Goal: Obtain resource: Obtain resource

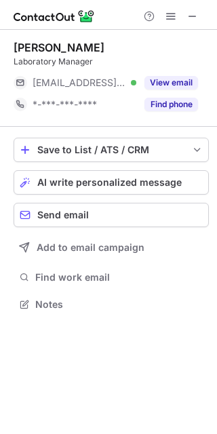
scroll to position [6, 7]
click at [196, 16] on span at bounding box center [192, 16] width 11 height 11
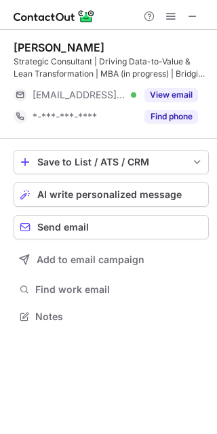
scroll to position [307, 217]
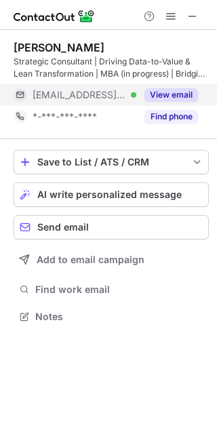
click at [190, 88] on button "View email" at bounding box center [171, 95] width 54 height 14
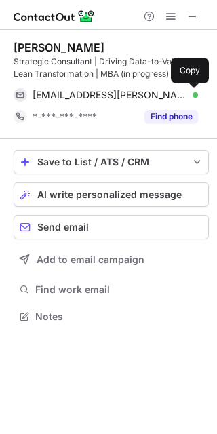
click at [197, 94] on button at bounding box center [191, 95] width 14 height 14
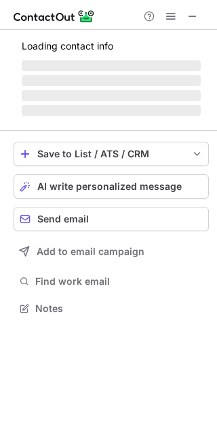
scroll to position [6, 7]
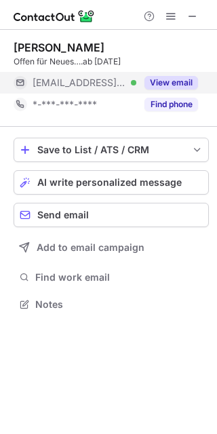
click at [167, 75] on div "View email" at bounding box center [167, 83] width 62 height 22
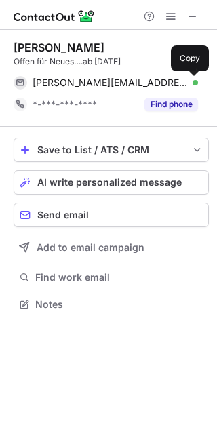
click at [193, 79] on span at bounding box center [191, 82] width 11 height 11
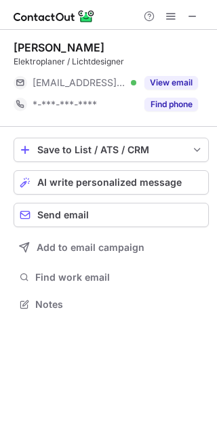
scroll to position [6, 7]
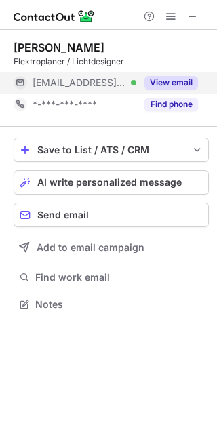
click at [173, 77] on button "View email" at bounding box center [171, 83] width 54 height 14
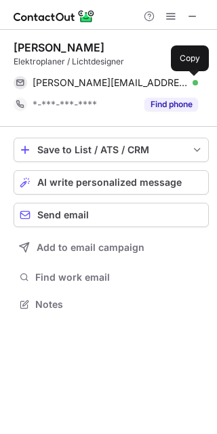
click at [193, 81] on span at bounding box center [191, 82] width 11 height 11
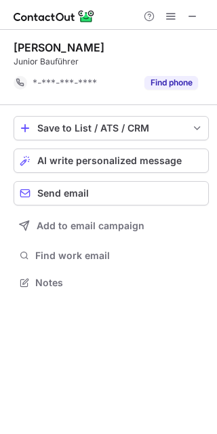
scroll to position [272, 217]
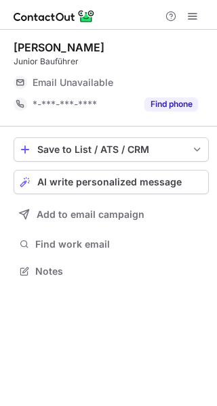
scroll to position [262, 217]
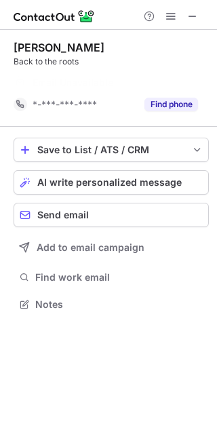
scroll to position [272, 217]
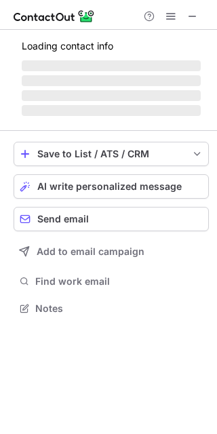
scroll to position [6, 7]
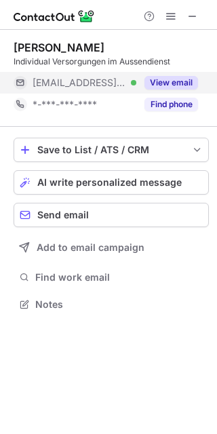
click at [177, 76] on button "View email" at bounding box center [171, 83] width 54 height 14
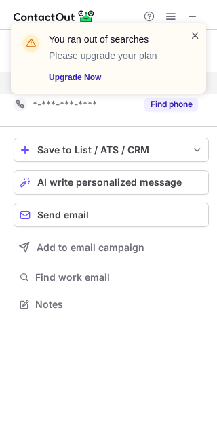
click at [199, 31] on span at bounding box center [195, 35] width 11 height 14
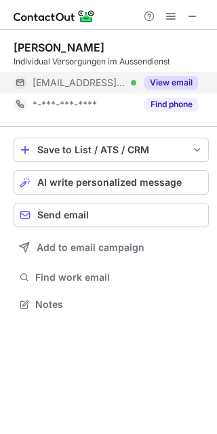
click at [176, 77] on button "View email" at bounding box center [171, 83] width 54 height 14
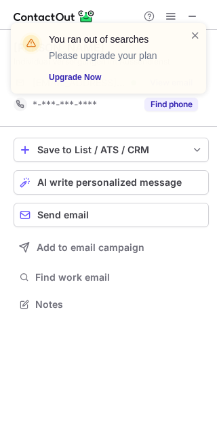
scroll to position [294, 217]
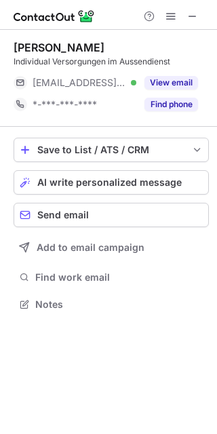
click at [177, 83] on button "View email" at bounding box center [171, 83] width 54 height 14
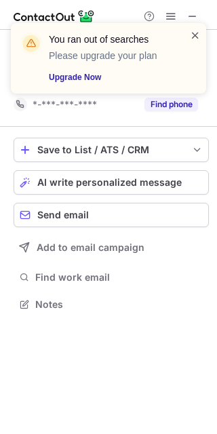
click at [192, 40] on span at bounding box center [195, 35] width 11 height 14
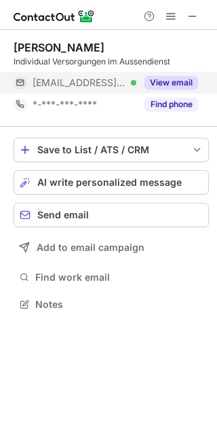
click at [177, 81] on button "View email" at bounding box center [171, 83] width 54 height 14
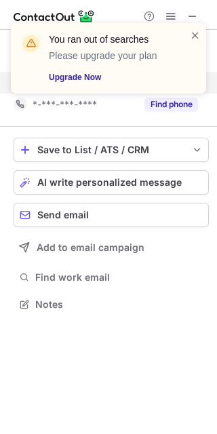
click at [190, 85] on div at bounding box center [195, 58] width 11 height 60
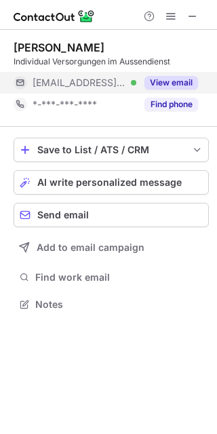
click at [190, 85] on div at bounding box center [195, 58] width 11 height 60
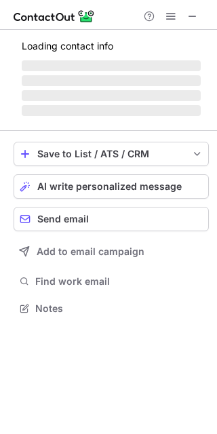
scroll to position [307, 217]
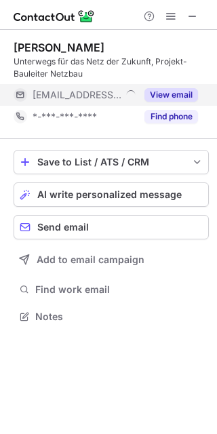
click at [157, 89] on button "View email" at bounding box center [171, 95] width 54 height 14
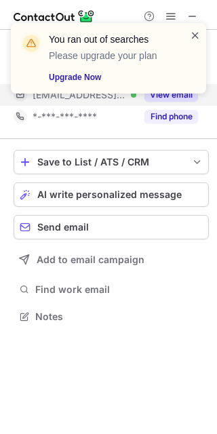
click at [197, 29] on span at bounding box center [195, 35] width 11 height 14
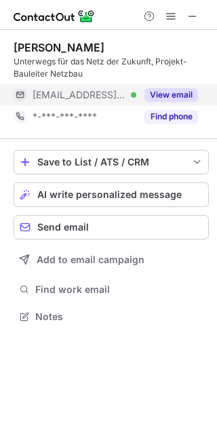
click at [168, 91] on button "View email" at bounding box center [171, 95] width 54 height 14
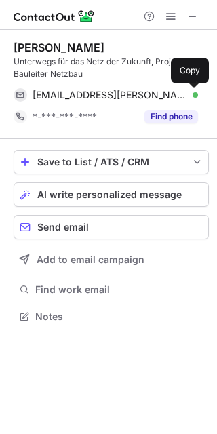
click at [190, 93] on span at bounding box center [191, 94] width 11 height 11
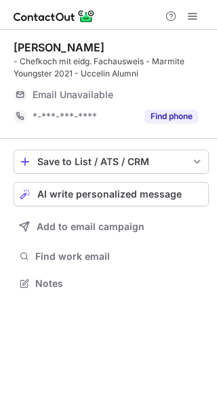
scroll to position [274, 217]
click at [188, 11] on span at bounding box center [192, 16] width 11 height 11
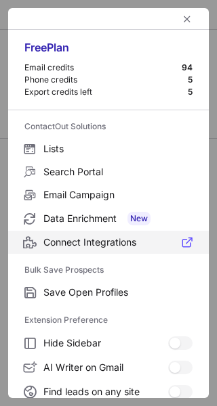
scroll to position [208, 0]
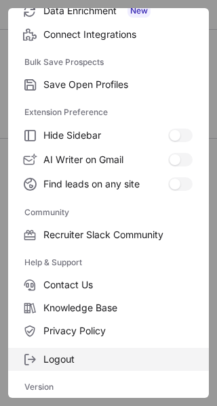
click at [58, 367] on label "Logout" at bounding box center [108, 359] width 201 height 23
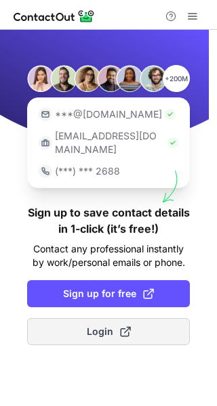
click at [164, 318] on button "Login" at bounding box center [108, 331] width 163 height 27
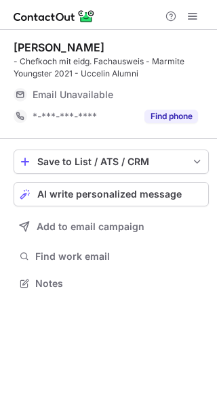
scroll to position [274, 217]
click at [193, 6] on div at bounding box center [108, 15] width 217 height 30
click at [194, 14] on span at bounding box center [192, 16] width 11 height 11
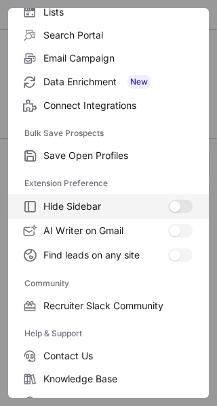
scroll to position [208, 0]
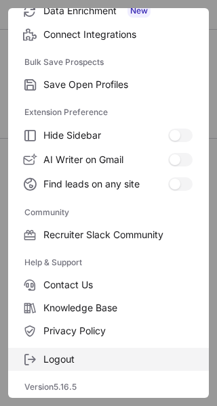
click at [120, 364] on span "Logout" at bounding box center [117, 360] width 149 height 12
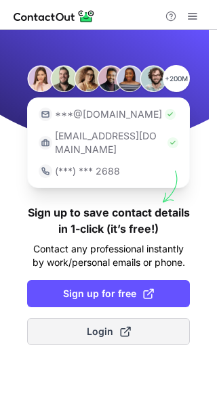
click at [136, 319] on button "Login" at bounding box center [108, 331] width 163 height 27
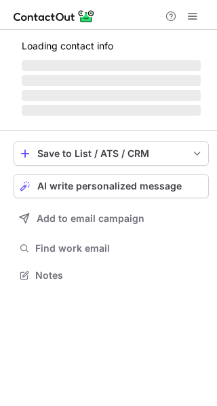
scroll to position [274, 217]
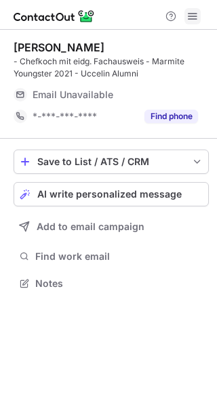
click at [190, 14] on span at bounding box center [192, 16] width 11 height 11
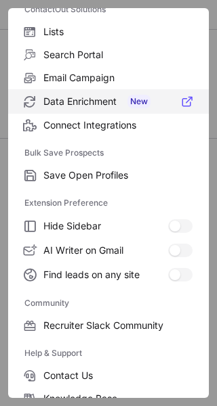
scroll to position [208, 0]
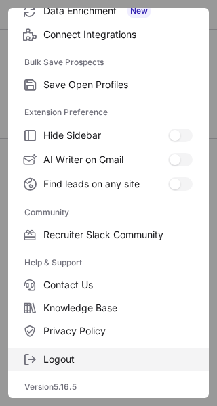
drag, startPoint x: 75, startPoint y: 344, endPoint x: 70, endPoint y: 360, distance: 16.1
click at [70, 360] on div "Logout" at bounding box center [108, 357] width 201 height 28
click at [70, 360] on span "Logout" at bounding box center [117, 360] width 149 height 12
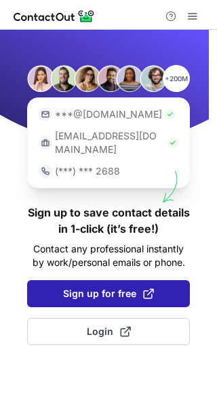
click at [133, 291] on button "Sign up for free" at bounding box center [108, 293] width 163 height 27
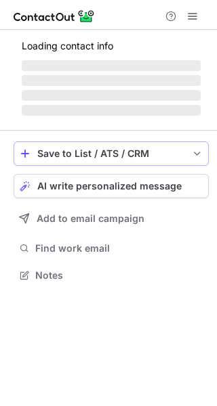
scroll to position [274, 217]
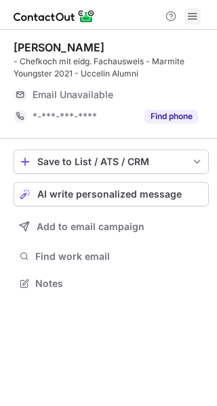
click at [190, 16] on span at bounding box center [192, 16] width 11 height 11
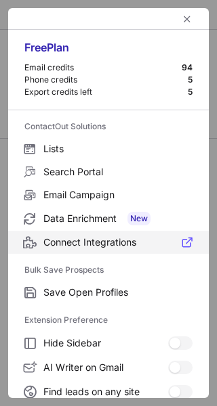
scroll to position [208, 0]
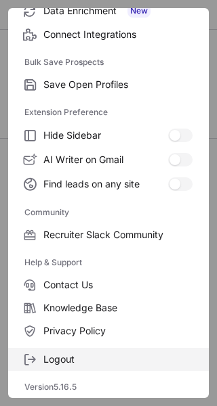
click at [70, 358] on span "Logout" at bounding box center [117, 360] width 149 height 12
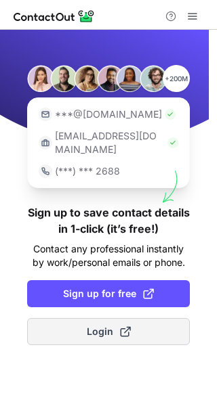
click at [144, 318] on button "Login" at bounding box center [108, 331] width 163 height 27
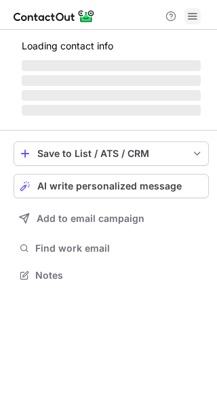
scroll to position [266, 217]
click at [188, 16] on span at bounding box center [192, 16] width 11 height 11
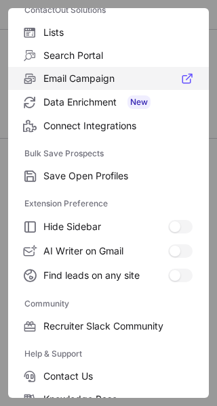
scroll to position [208, 0]
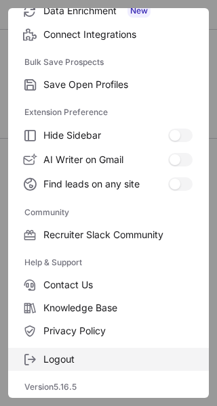
click at [83, 365] on span "Logout" at bounding box center [117, 360] width 149 height 12
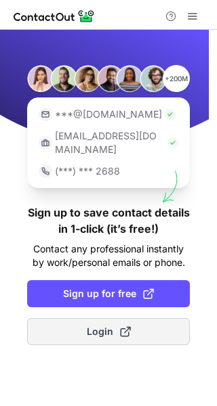
click at [133, 329] on button "Login" at bounding box center [108, 331] width 163 height 27
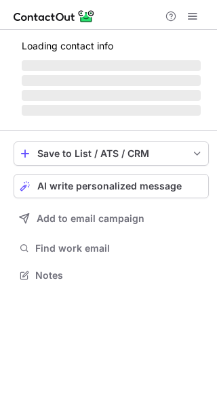
scroll to position [262, 217]
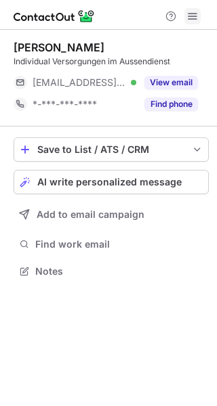
click at [189, 15] on span at bounding box center [192, 16] width 11 height 11
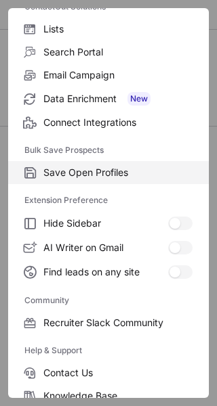
scroll to position [208, 0]
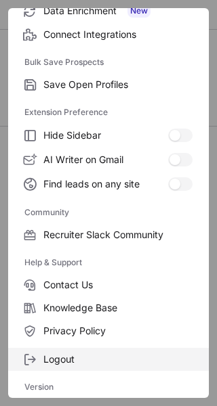
click at [83, 360] on span "Logout" at bounding box center [117, 360] width 149 height 12
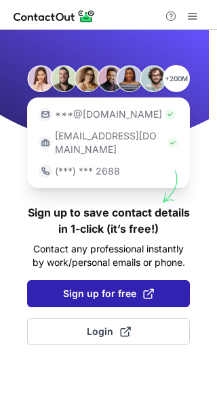
click at [171, 285] on button "Sign up for free" at bounding box center [108, 293] width 163 height 27
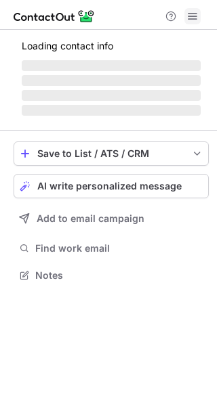
scroll to position [262, 217]
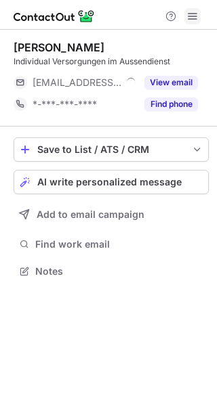
click at [190, 14] on span at bounding box center [192, 16] width 11 height 11
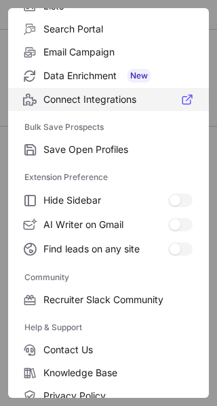
scroll to position [208, 0]
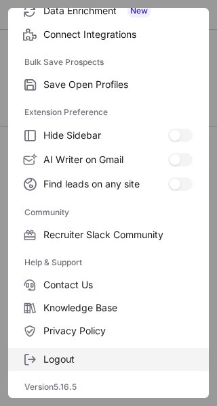
click at [57, 361] on span "Logout" at bounding box center [117, 360] width 149 height 12
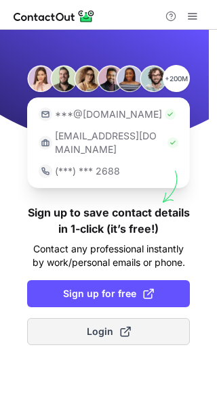
click at [140, 318] on button "Login" at bounding box center [108, 331] width 163 height 27
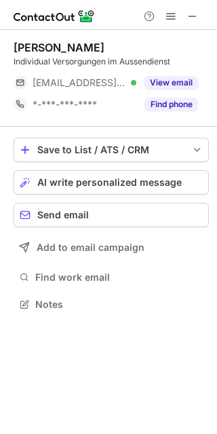
scroll to position [294, 217]
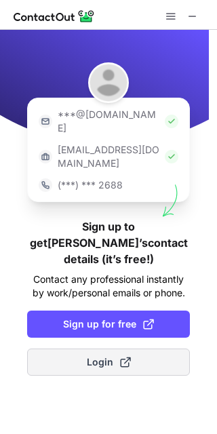
click at [123, 356] on span at bounding box center [125, 361] width 11 height 11
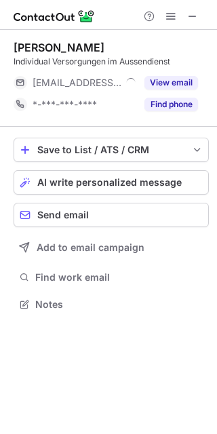
scroll to position [6, 7]
click at [169, 20] on span at bounding box center [170, 16] width 11 height 11
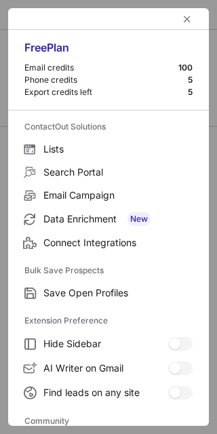
scroll to position [182, 0]
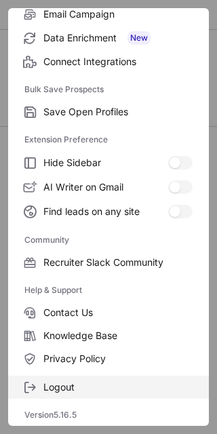
click at [103, 381] on span "Logout" at bounding box center [117, 387] width 149 height 12
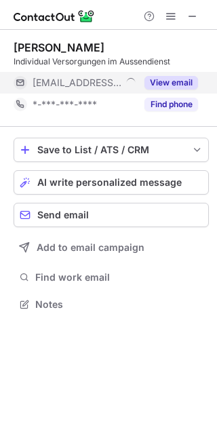
scroll to position [6, 7]
click at [176, 78] on button "View email" at bounding box center [171, 83] width 54 height 14
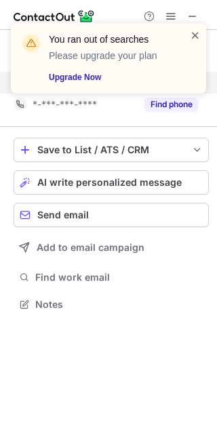
click at [195, 32] on span at bounding box center [195, 35] width 11 height 14
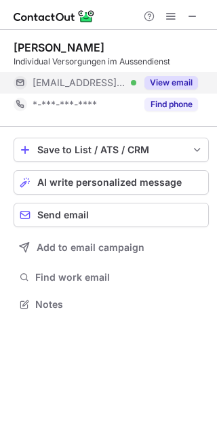
click at [173, 82] on button "View email" at bounding box center [171, 83] width 54 height 14
click at [136, 82] on div "***@gelbart.ch Verified" at bounding box center [85, 83] width 104 height 12
click at [173, 82] on div "***@gelbart.ch" at bounding box center [115, 83] width 165 height 12
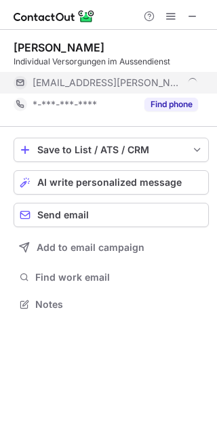
click at [173, 82] on div "***@gelbart.ch" at bounding box center [115, 83] width 165 height 12
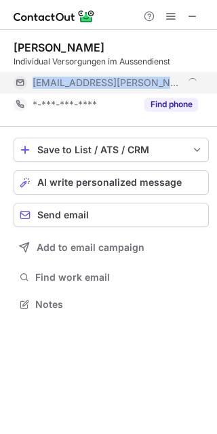
click at [173, 82] on div "Christoph Schneider Individual Versorgungen im Aussendienst ***@gelbart.ch *-**…" at bounding box center [108, 217] width 217 height 434
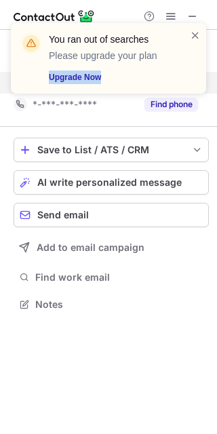
click at [173, 82] on div "You ran out of searches Please upgrade your plan Upgrade Now" at bounding box center [108, 63] width 217 height 108
click at [201, 35] on div "You ran out of searches Please upgrade your plan Upgrade Now" at bounding box center [108, 58] width 195 height 70
click at [195, 32] on span at bounding box center [195, 35] width 11 height 14
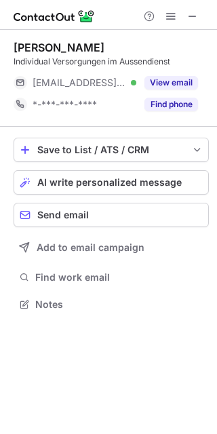
scroll to position [294, 217]
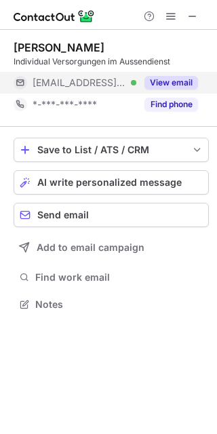
click at [170, 83] on button "View email" at bounding box center [171, 83] width 54 height 14
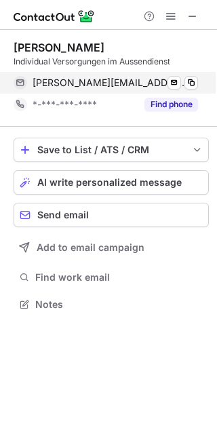
click at [198, 82] on div "christoph.schneider@gelbart.ch Verified Send email Copy" at bounding box center [106, 83] width 184 height 22
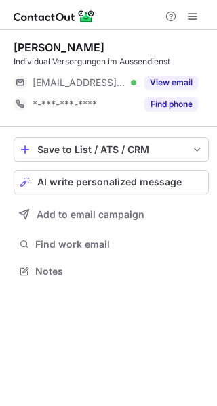
scroll to position [262, 217]
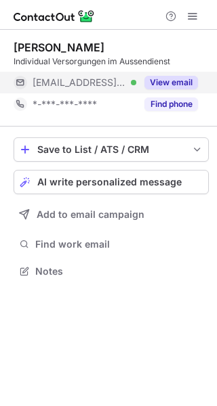
click at [158, 81] on button "View email" at bounding box center [171, 83] width 54 height 14
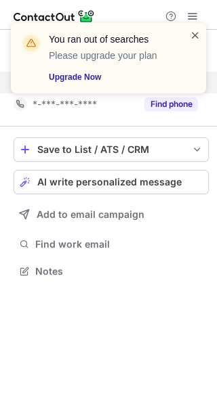
click at [194, 33] on span at bounding box center [195, 35] width 11 height 14
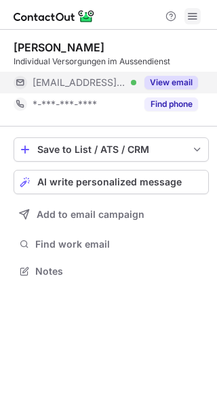
click at [190, 20] on span at bounding box center [192, 16] width 11 height 11
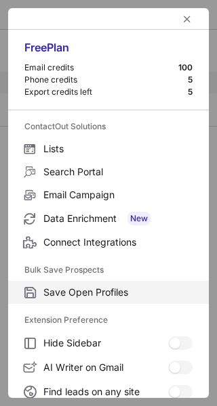
scroll to position [208, 0]
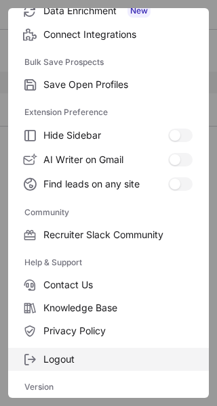
click at [112, 352] on label "Logout" at bounding box center [108, 359] width 201 height 23
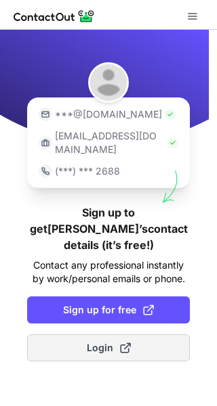
click at [134, 335] on button "Login" at bounding box center [108, 348] width 163 height 27
drag, startPoint x: 0, startPoint y: 0, endPoint x: 144, endPoint y: 320, distance: 351.4
click at [144, 335] on button "Login" at bounding box center [108, 348] width 163 height 27
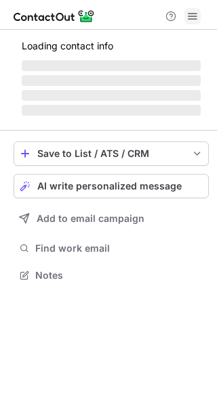
scroll to position [262, 217]
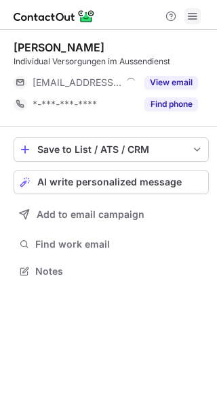
click at [196, 11] on span at bounding box center [192, 16] width 11 height 11
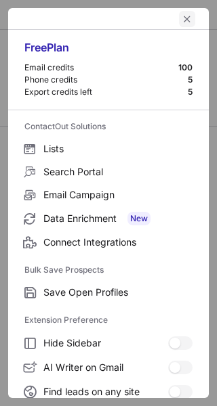
click at [182, 20] on span "left-button" at bounding box center [187, 19] width 11 height 11
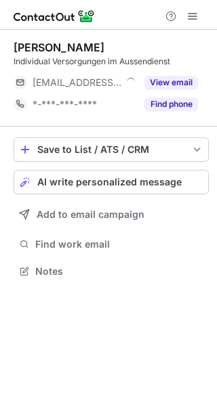
scroll to position [7, 7]
click at [194, 11] on span at bounding box center [192, 16] width 11 height 11
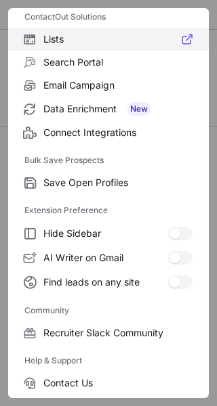
scroll to position [208, 0]
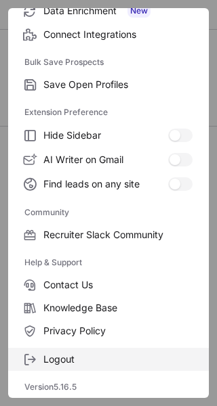
click at [40, 355] on label "Logout" at bounding box center [108, 359] width 201 height 23
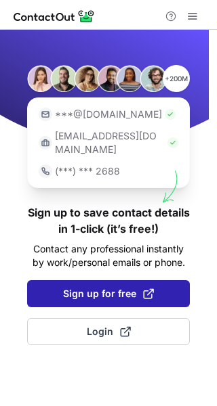
click at [157, 280] on button "Sign up for free" at bounding box center [108, 293] width 163 height 27
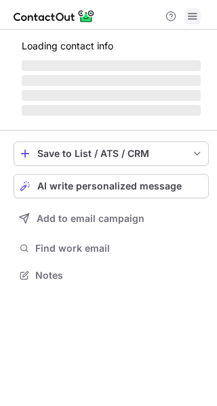
scroll to position [262, 217]
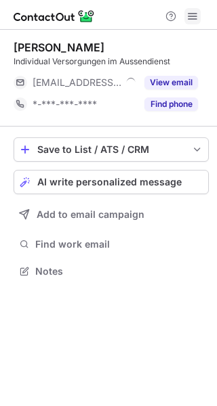
click at [194, 20] on span at bounding box center [192, 16] width 11 height 11
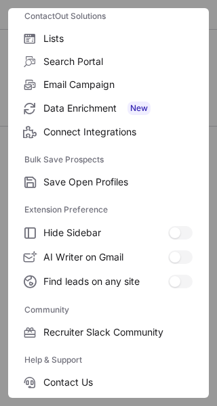
scroll to position [208, 0]
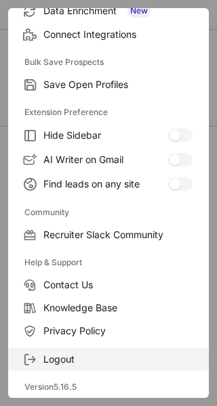
click at [175, 349] on label "Logout" at bounding box center [108, 359] width 201 height 23
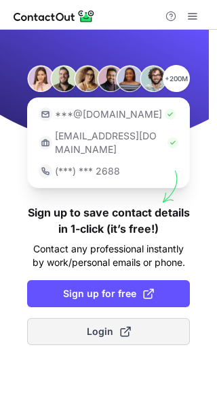
click at [165, 318] on button "Login" at bounding box center [108, 331] width 163 height 27
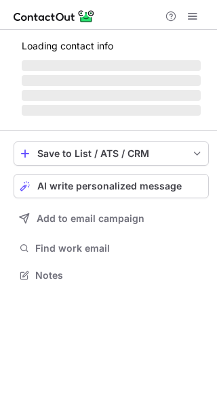
scroll to position [262, 217]
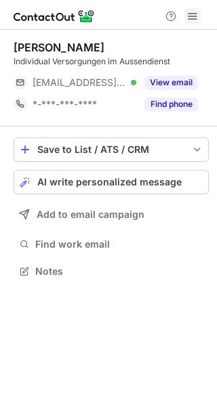
click at [193, 17] on span at bounding box center [192, 16] width 11 height 11
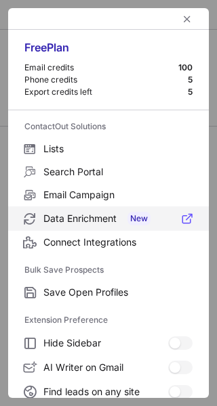
scroll to position [208, 0]
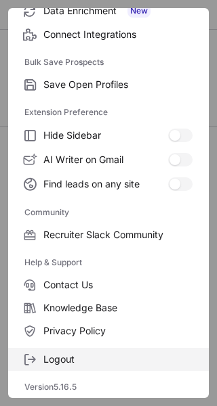
click at [125, 354] on span "Logout" at bounding box center [117, 360] width 149 height 12
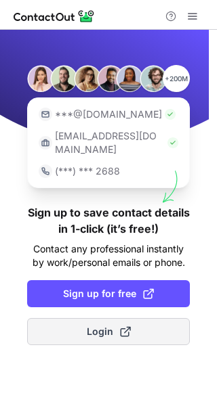
click at [124, 327] on span at bounding box center [125, 332] width 11 height 11
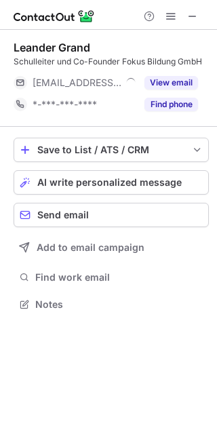
scroll to position [6, 7]
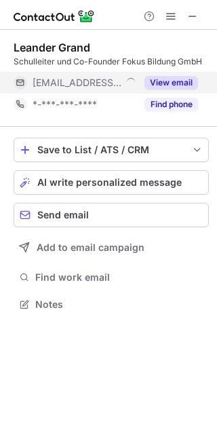
click at [179, 86] on button "View email" at bounding box center [171, 83] width 54 height 14
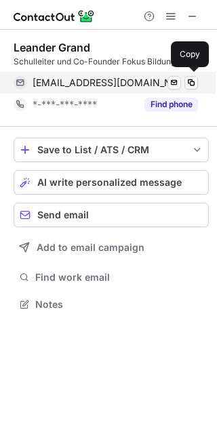
click at [198, 79] on span at bounding box center [194, 82] width 13 height 13
click at [192, 83] on span at bounding box center [191, 82] width 11 height 11
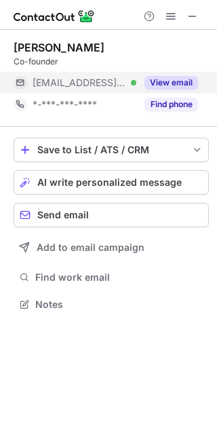
click at [168, 74] on div "View email" at bounding box center [167, 83] width 62 height 22
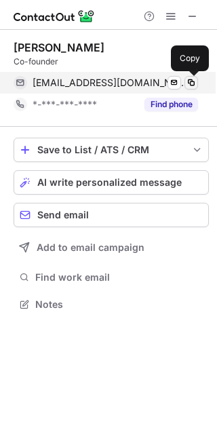
click at [193, 80] on span at bounding box center [191, 82] width 11 height 11
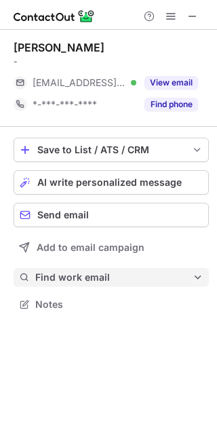
click at [79, 285] on button "Find work email" at bounding box center [111, 277] width 195 height 19
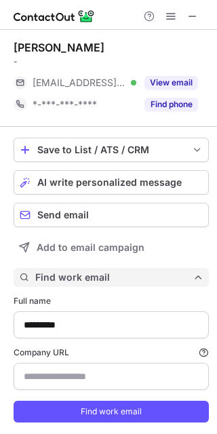
scroll to position [438, 207]
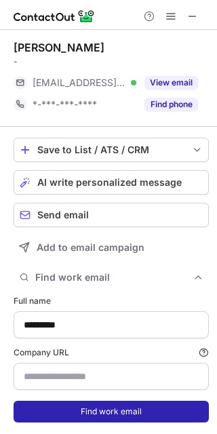
type input "**********"
click at [117, 416] on button "Find work email" at bounding box center [111, 411] width 195 height 22
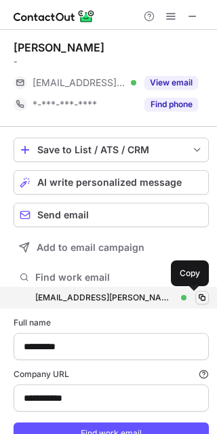
click at [196, 293] on span at bounding box center [201, 297] width 11 height 11
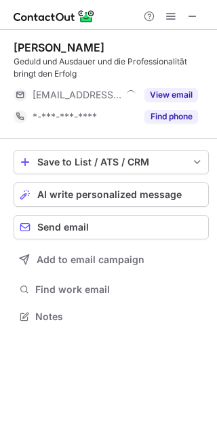
scroll to position [307, 217]
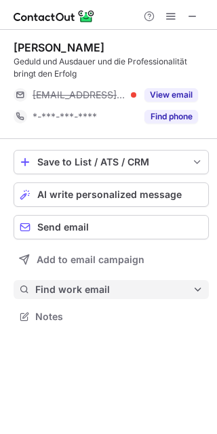
click at [101, 291] on span "Find work email" at bounding box center [113, 289] width 157 height 12
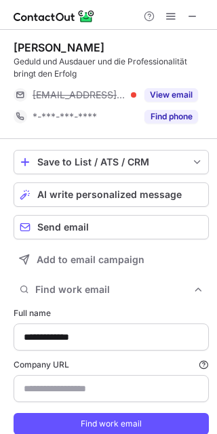
type input "**********"
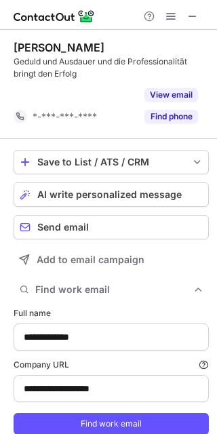
scroll to position [429, 207]
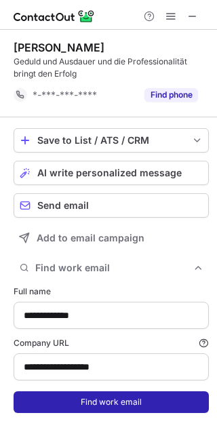
click at [105, 400] on button "Find work email" at bounding box center [111, 402] width 195 height 22
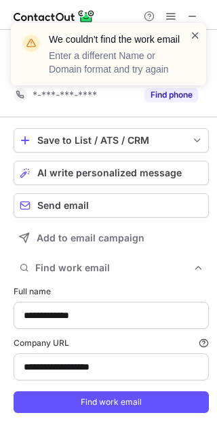
click at [192, 34] on span at bounding box center [195, 35] width 11 height 14
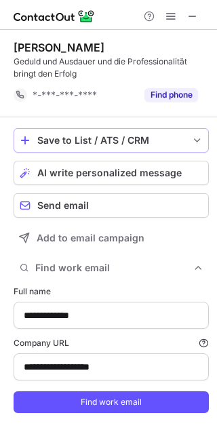
type input "*********"
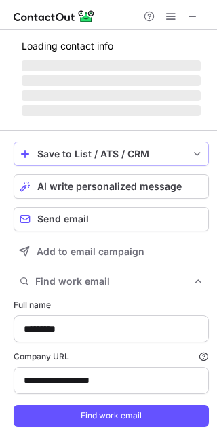
type input "**********"
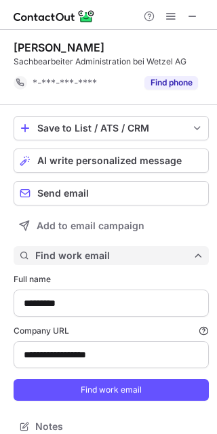
scroll to position [416, 207]
type input "**********"
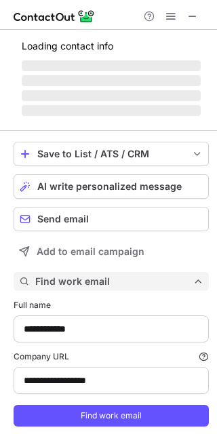
type input "**********"
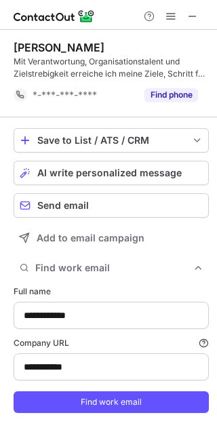
scroll to position [429, 207]
type input "**********"
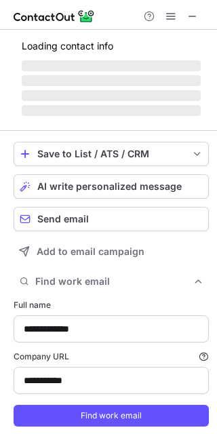
scroll to position [443, 207]
type input "*******"
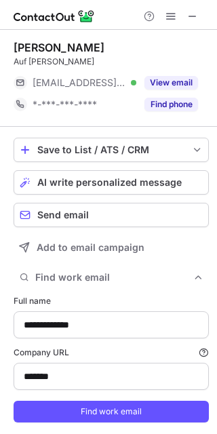
click at [106, 424] on form "**********" at bounding box center [111, 359] width 195 height 144
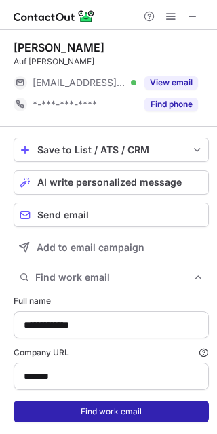
click at [111, 413] on button "Find work email" at bounding box center [111, 411] width 195 height 22
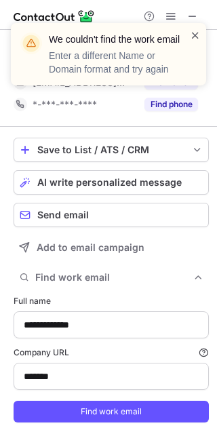
click at [190, 36] on span at bounding box center [195, 35] width 11 height 14
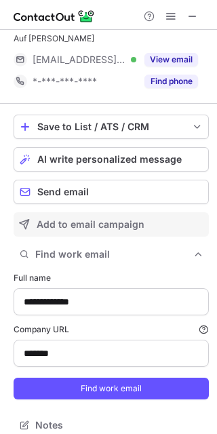
scroll to position [35, 0]
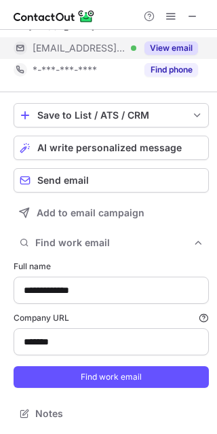
click at [173, 49] on button "View email" at bounding box center [171, 48] width 54 height 14
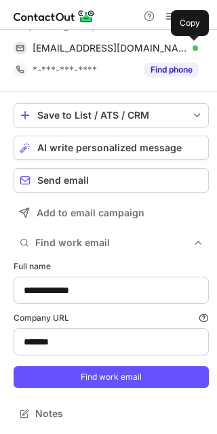
click at [190, 49] on span at bounding box center [191, 48] width 11 height 11
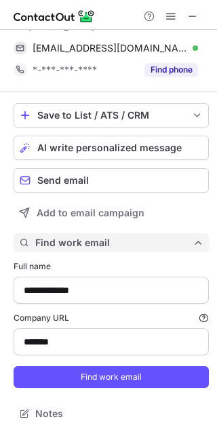
click at [189, 248] on button "Find work email" at bounding box center [111, 242] width 195 height 19
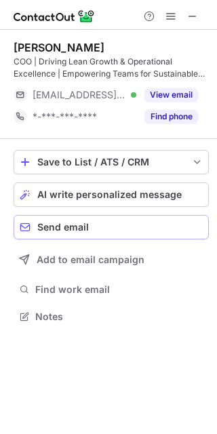
scroll to position [307, 217]
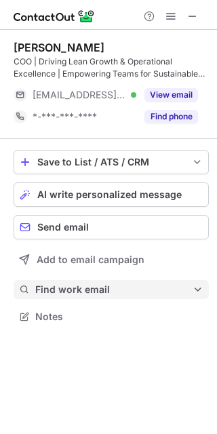
click at [75, 286] on span "Find work email" at bounding box center [113, 289] width 157 height 12
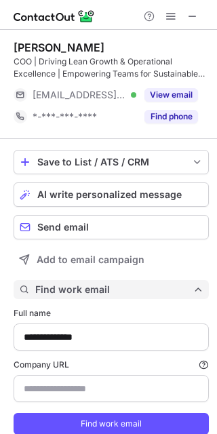
scroll to position [451, 207]
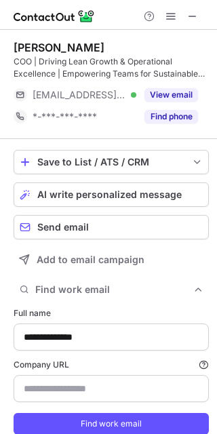
type input "**********"
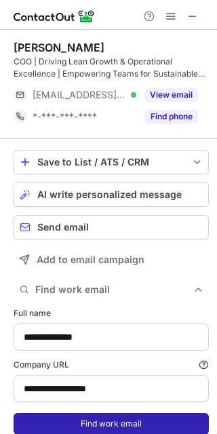
click at [89, 415] on button "Find work email" at bounding box center [111, 424] width 195 height 22
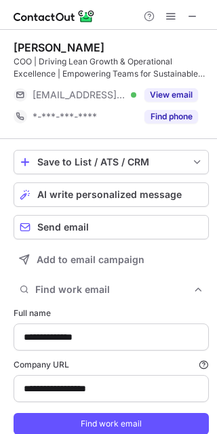
type input "**********"
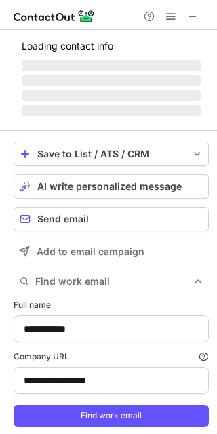
scroll to position [7, 7]
type input "**********"
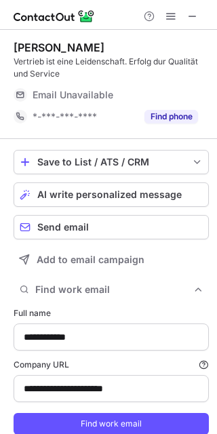
scroll to position [451, 207]
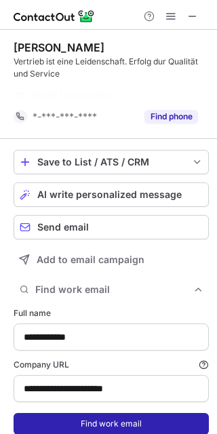
click at [87, 421] on button "Find work email" at bounding box center [111, 424] width 195 height 22
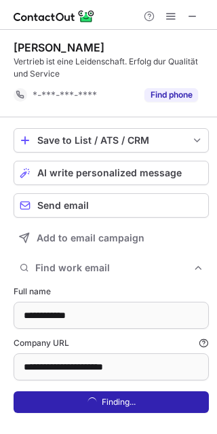
scroll to position [429, 207]
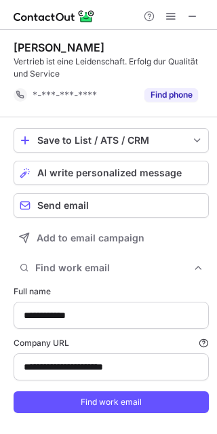
type input "**********"
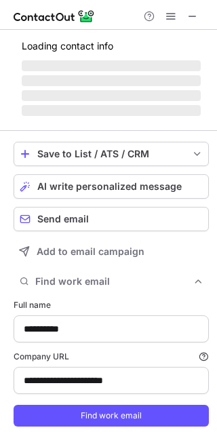
type input "********"
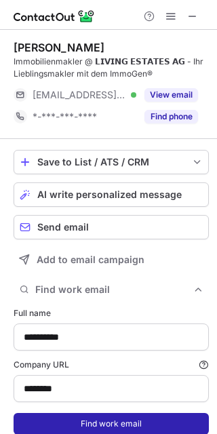
click at [97, 422] on button "Find work email" at bounding box center [111, 424] width 195 height 22
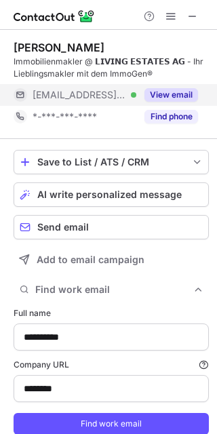
click at [166, 97] on button "View email" at bounding box center [171, 95] width 54 height 14
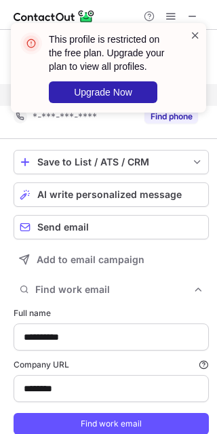
click at [197, 36] on span at bounding box center [195, 35] width 11 height 14
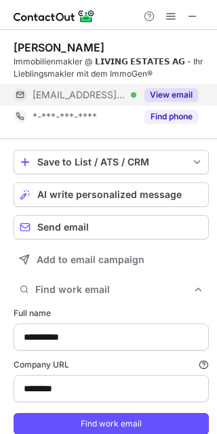
click at [177, 96] on button "View email" at bounding box center [171, 95] width 54 height 14
